Goal: Task Accomplishment & Management: Manage account settings

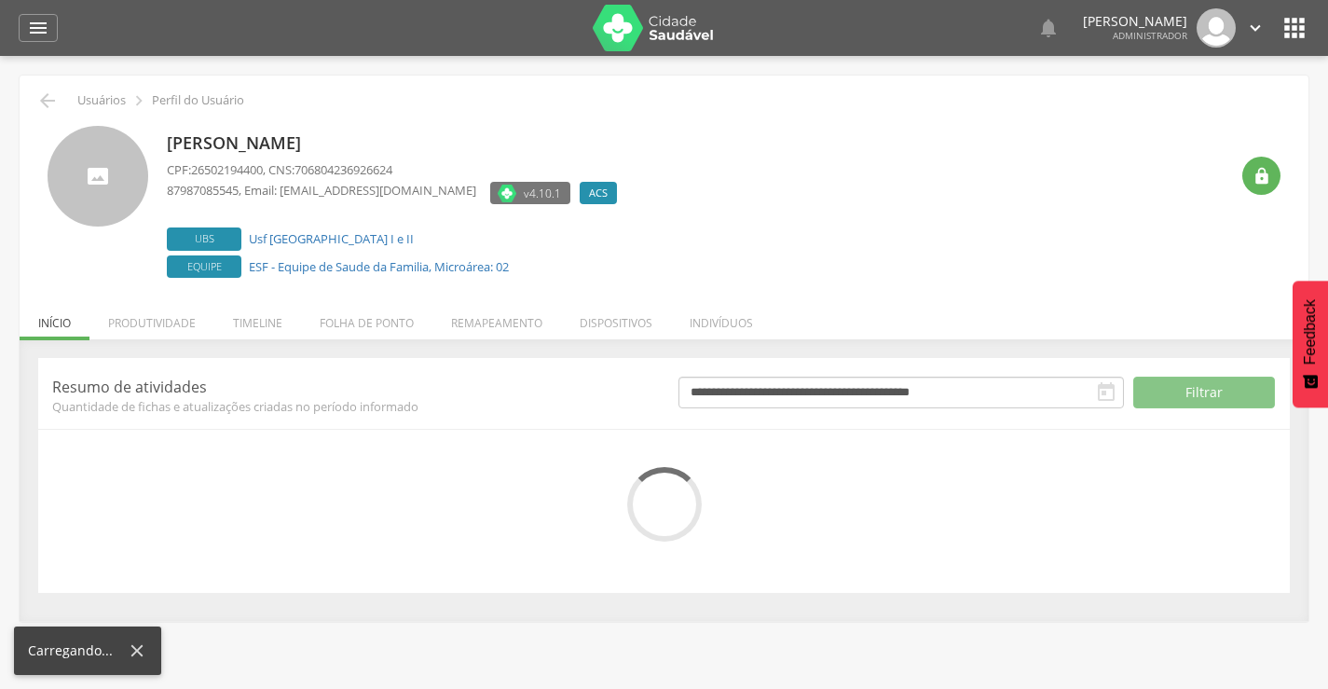
click at [480, 322] on li "Remapeamento" at bounding box center [496, 318] width 129 height 44
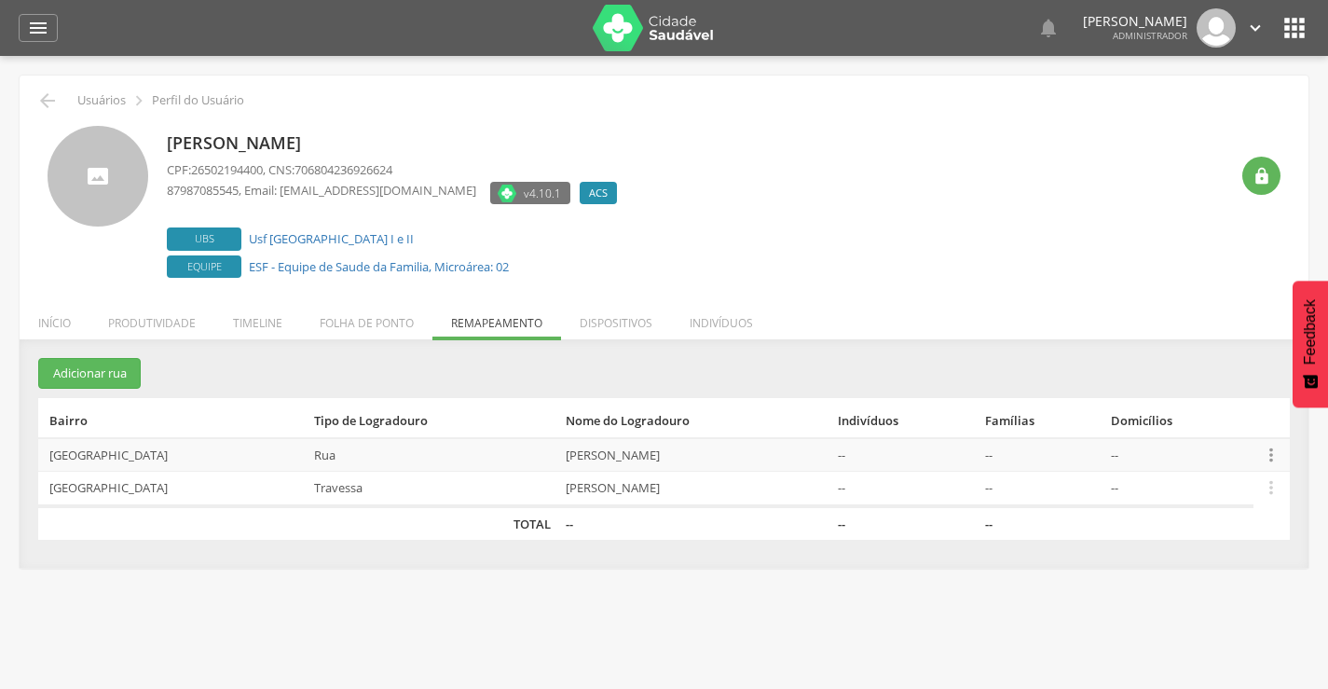
click at [1268, 457] on icon "" at bounding box center [1271, 454] width 21 height 21
click at [1177, 374] on link "Desalocar famílias" at bounding box center [1206, 380] width 147 height 23
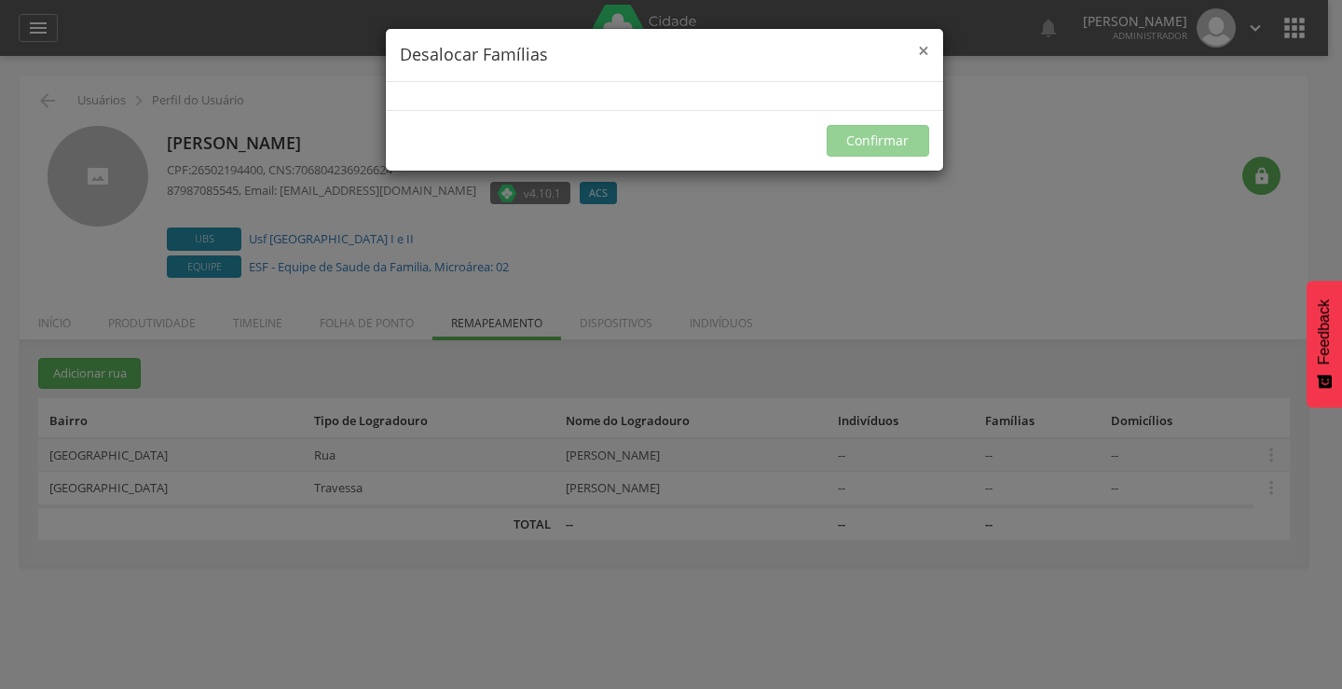
click at [918, 48] on span "×" at bounding box center [923, 50] width 11 height 26
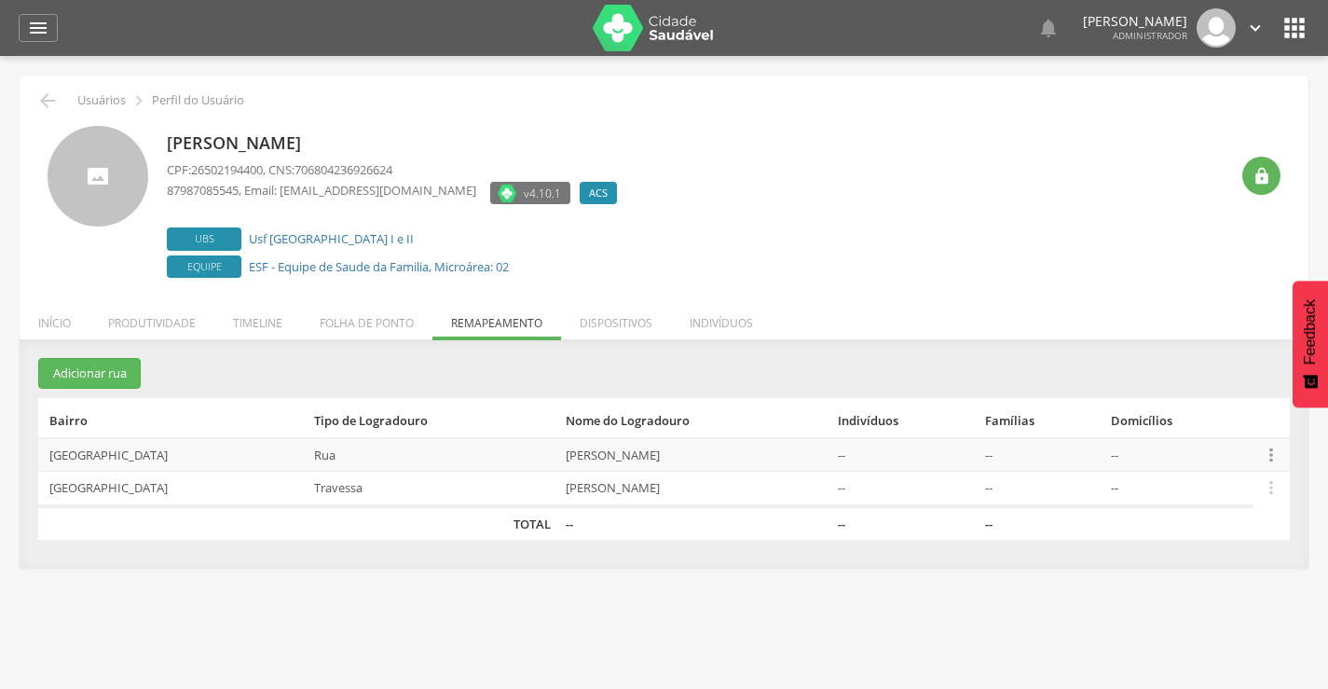
click at [1266, 454] on icon "" at bounding box center [1271, 454] width 21 height 21
click at [1174, 356] on link "Alocar famílias" at bounding box center [1206, 358] width 147 height 23
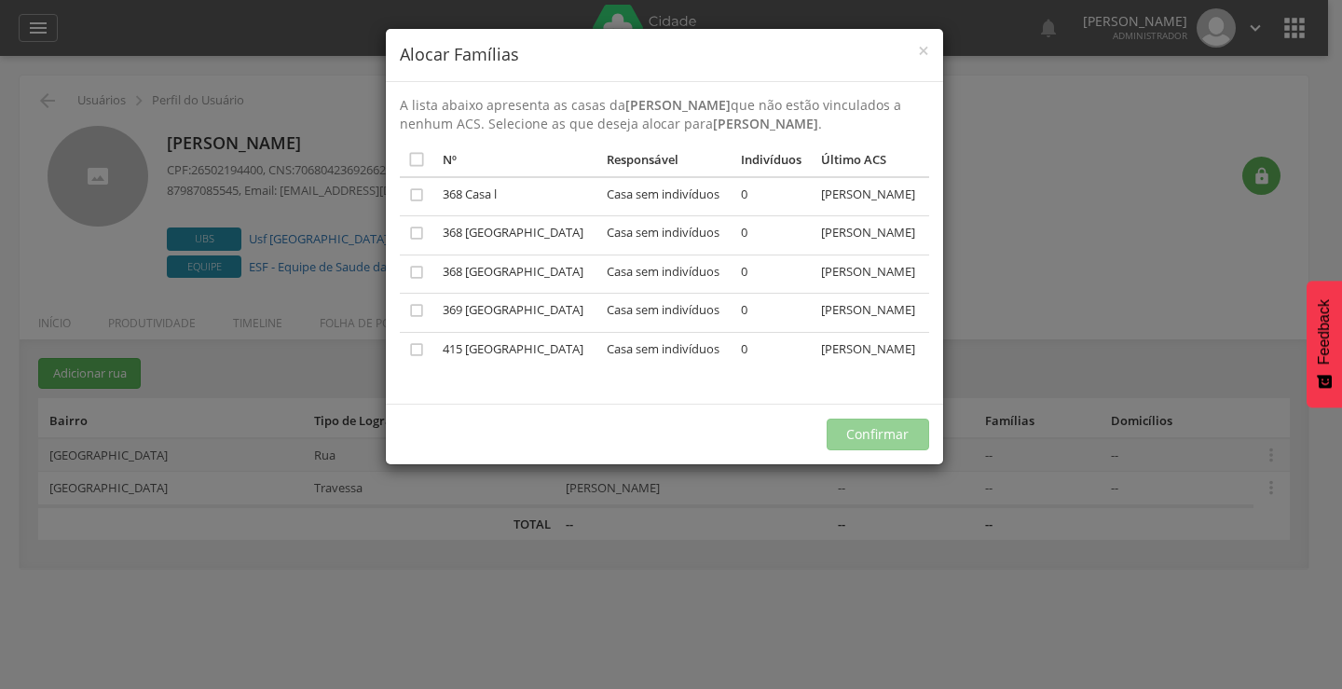
click at [984, 551] on div "× Alocar Famílias A lista abaixo apresenta as casas da José Batista da Costa Az…" at bounding box center [671, 344] width 1342 height 689
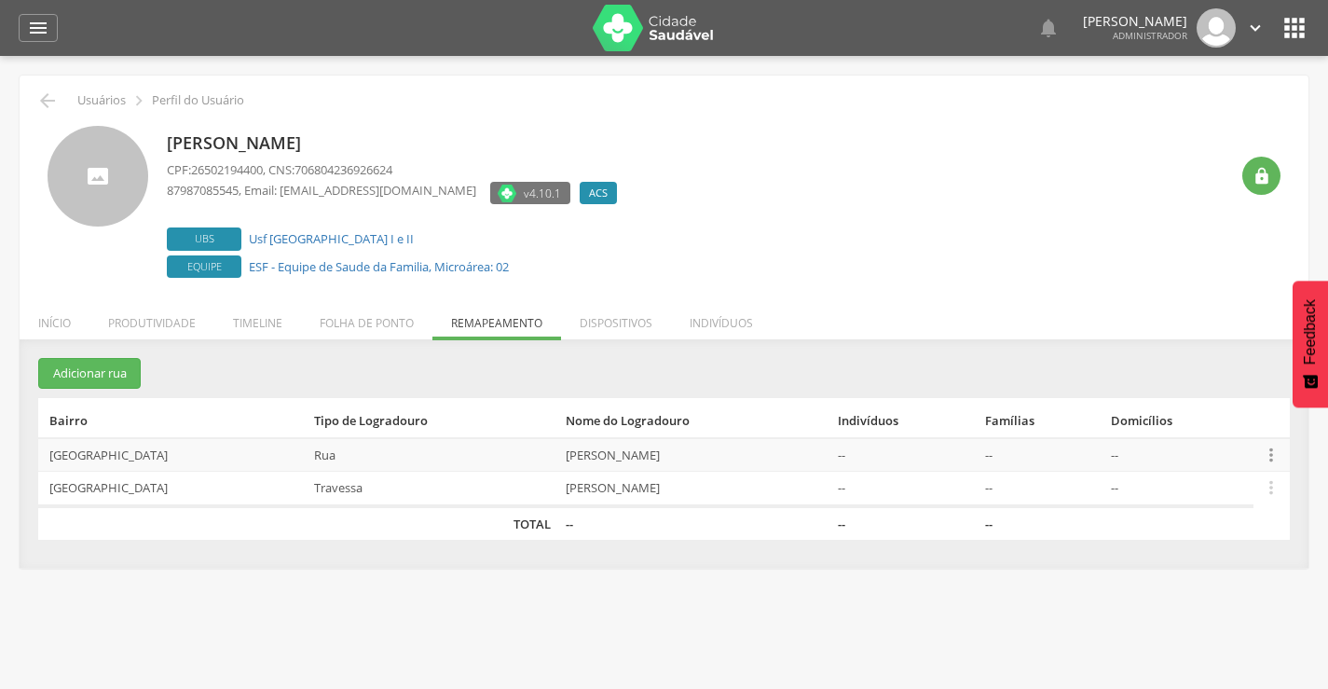
click at [1269, 450] on icon "" at bounding box center [1271, 454] width 21 height 21
click at [1197, 379] on link "Desalocar famílias" at bounding box center [1206, 380] width 147 height 23
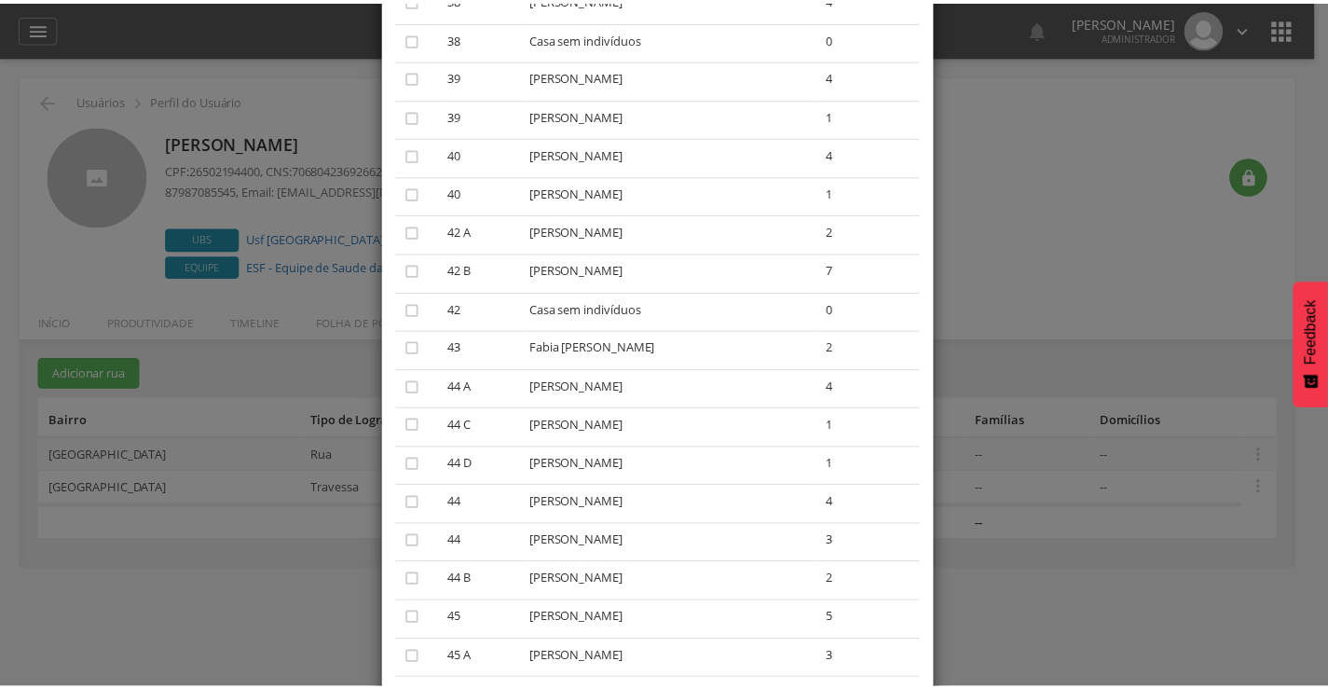
scroll to position [1468, 0]
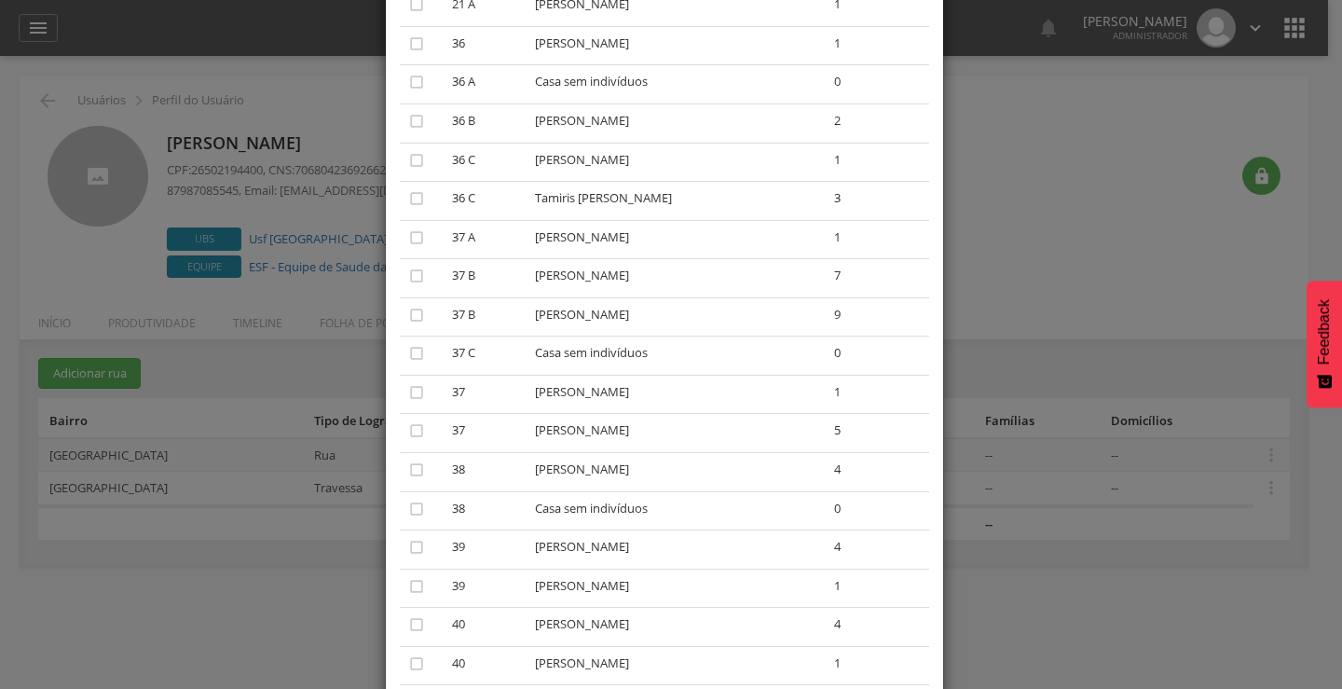
click at [1038, 120] on div "× Desalocar Famílias A lista abaixo apresenta as casas da José Batista da Costa…" at bounding box center [671, 344] width 1342 height 689
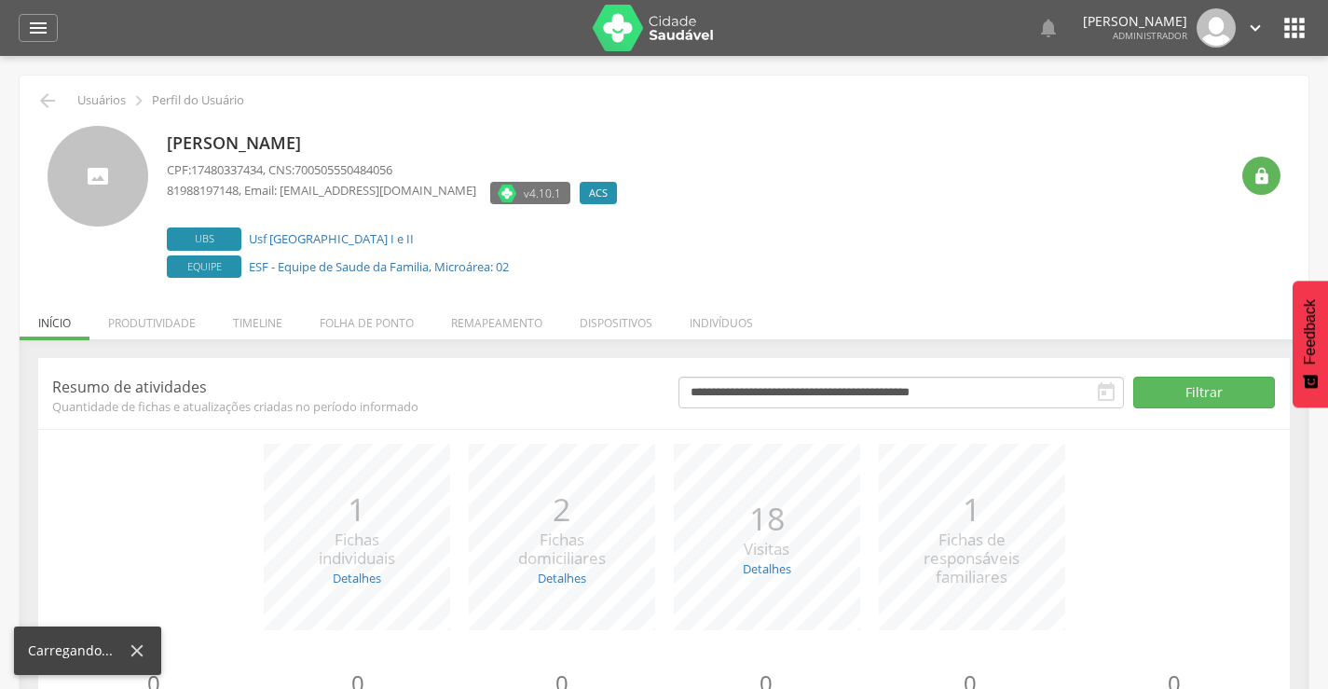
click at [492, 316] on li "Remapeamento" at bounding box center [496, 318] width 129 height 44
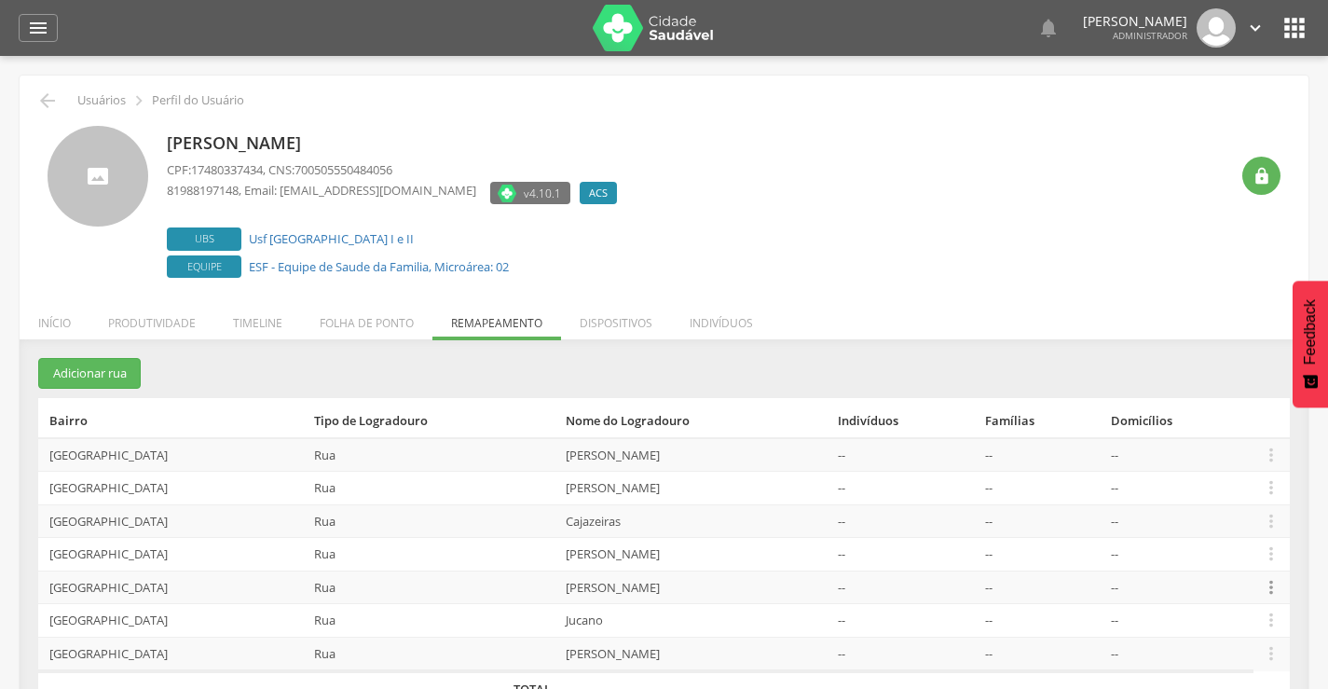
click at [1270, 584] on icon "" at bounding box center [1271, 587] width 21 height 21
click at [1207, 514] on link "Desalocar famílias" at bounding box center [1206, 513] width 147 height 23
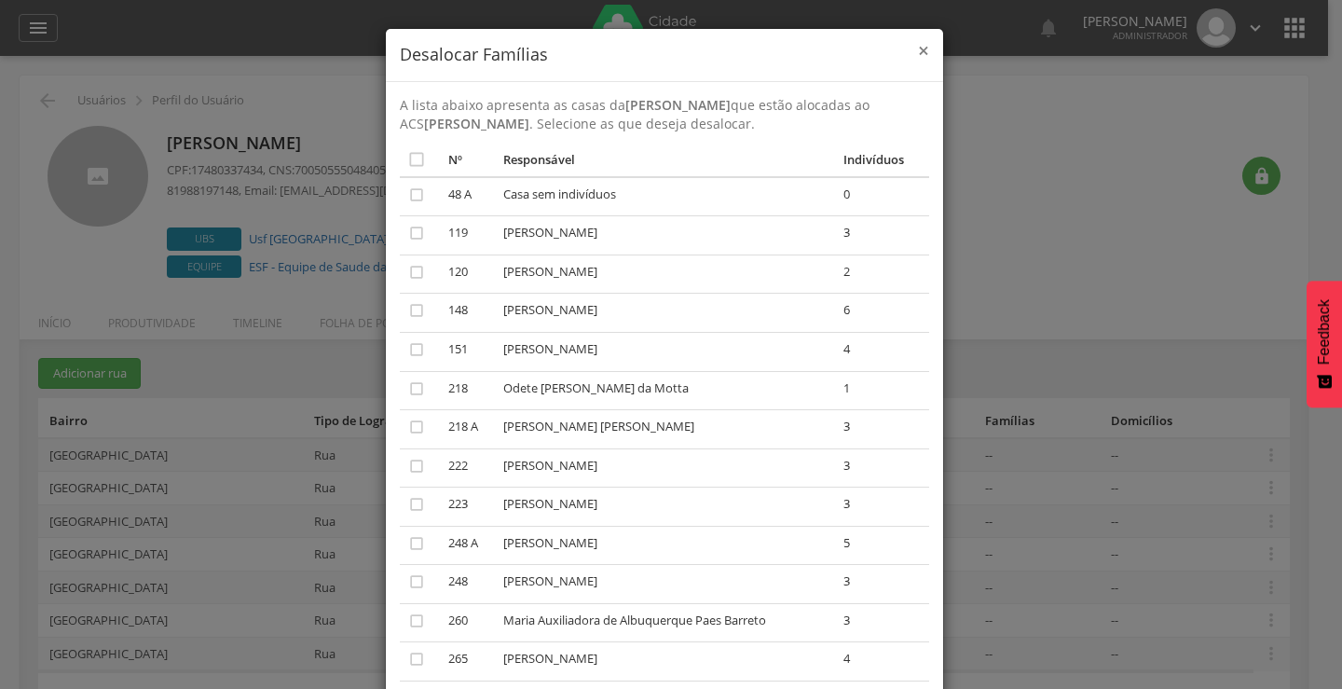
click at [909, 48] on div "× Desalocar Famílias" at bounding box center [664, 55] width 557 height 53
click at [918, 44] on span "×" at bounding box center [923, 50] width 11 height 26
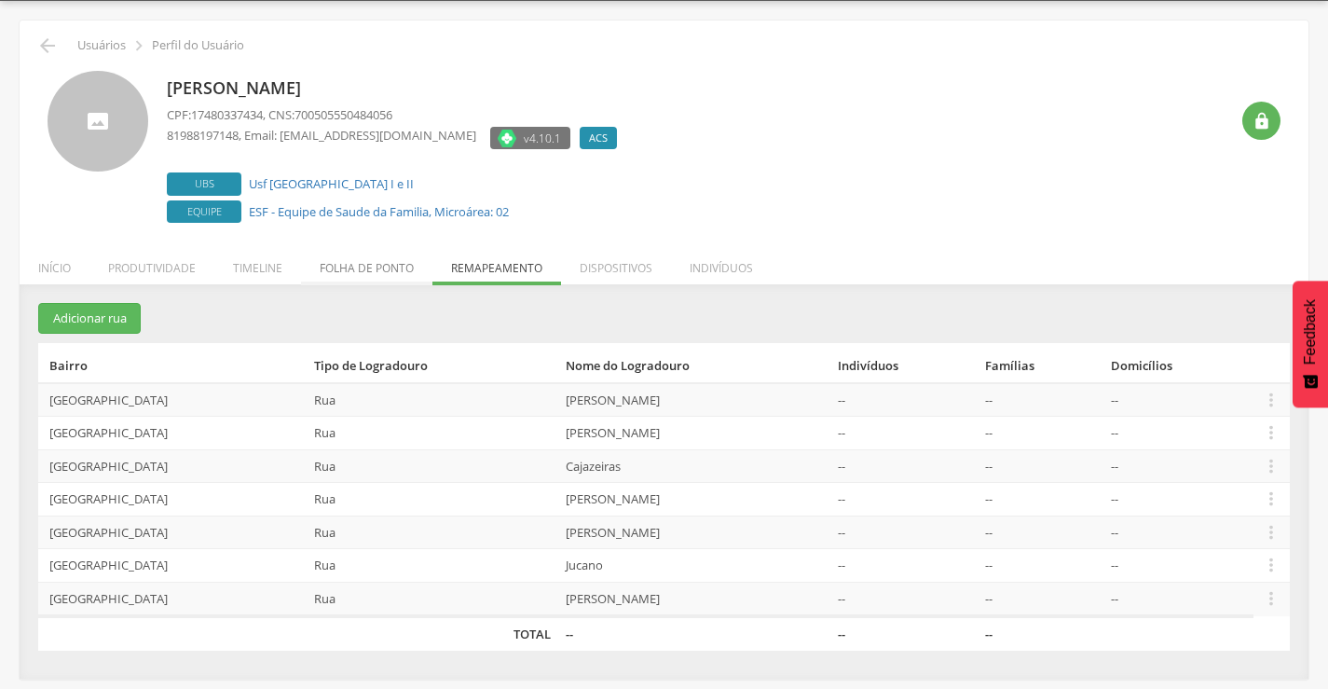
scroll to position [56, 0]
